Goal: Task Accomplishment & Management: Use online tool/utility

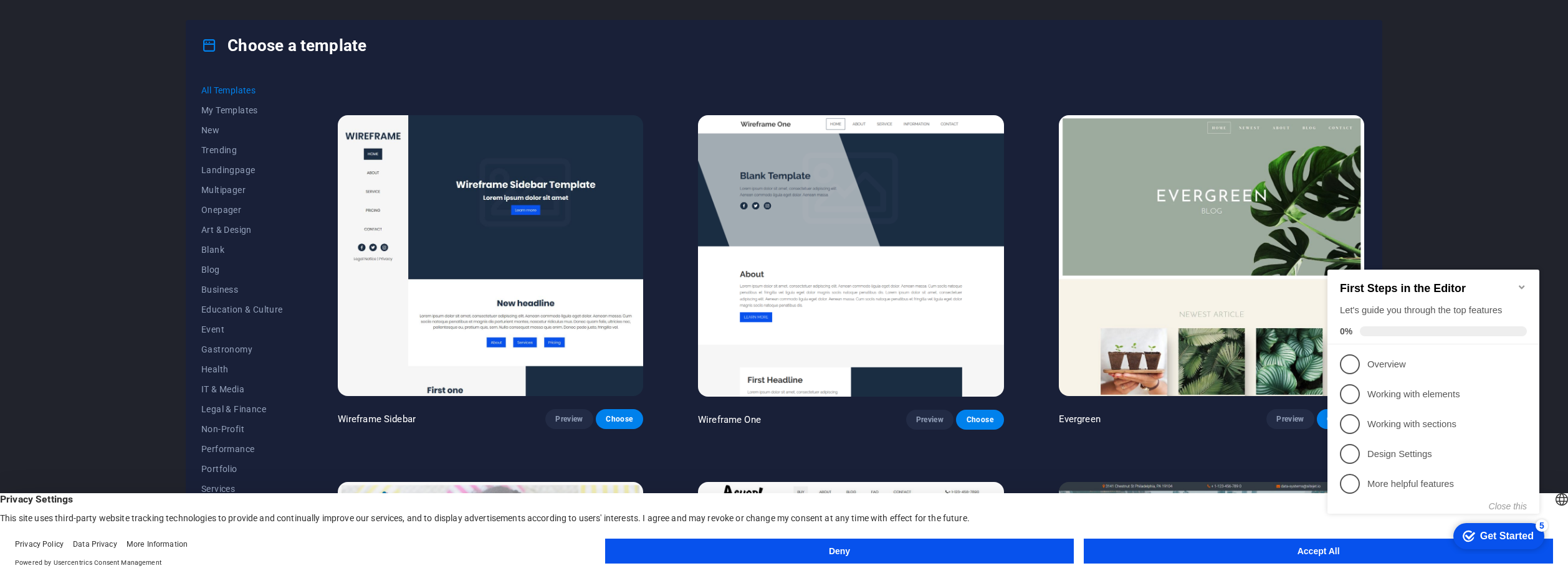
scroll to position [6937, 0]
click at [980, 416] on span "Choose" at bounding box center [980, 420] width 27 height 10
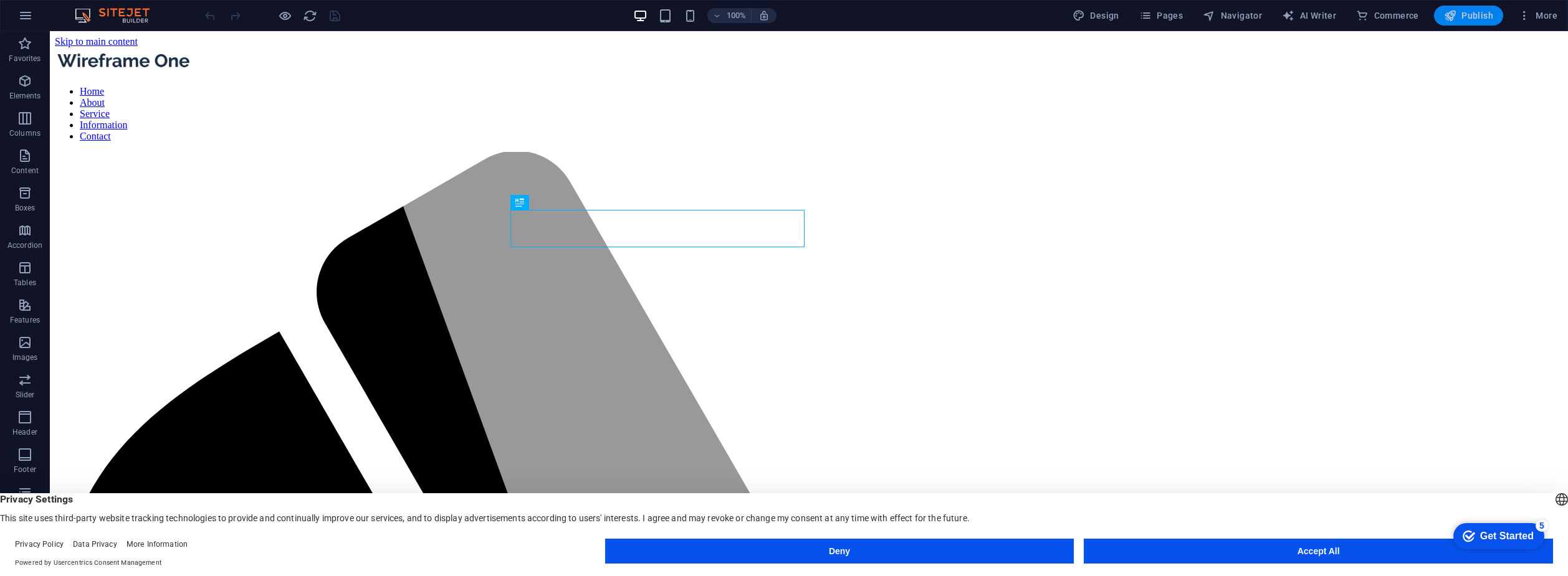
click at [1468, 18] on span "Publish" at bounding box center [1469, 15] width 49 height 13
